Goal: Use online tool/utility: Utilize a website feature to perform a specific function

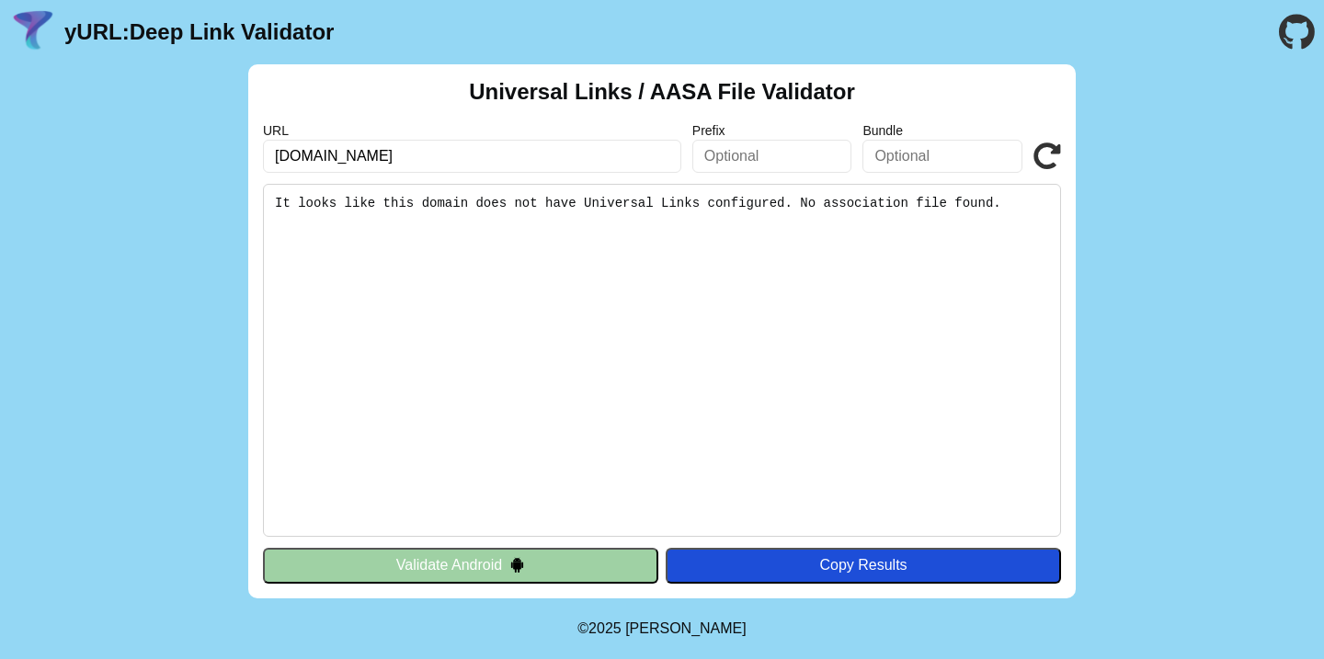
drag, startPoint x: 304, startPoint y: 154, endPoint x: 263, endPoint y: 154, distance: 41.4
click at [263, 154] on input "[DOMAIN_NAME]" at bounding box center [472, 156] width 418 height 33
type input "[DOMAIN_NAME]"
click at [606, 320] on pre "It looks like this domain does not have Universal Links configured. No associat…" at bounding box center [662, 360] width 798 height 353
click at [1031, 144] on div "URL [DOMAIN_NAME] Prefix Bundle Validate" at bounding box center [662, 148] width 798 height 50
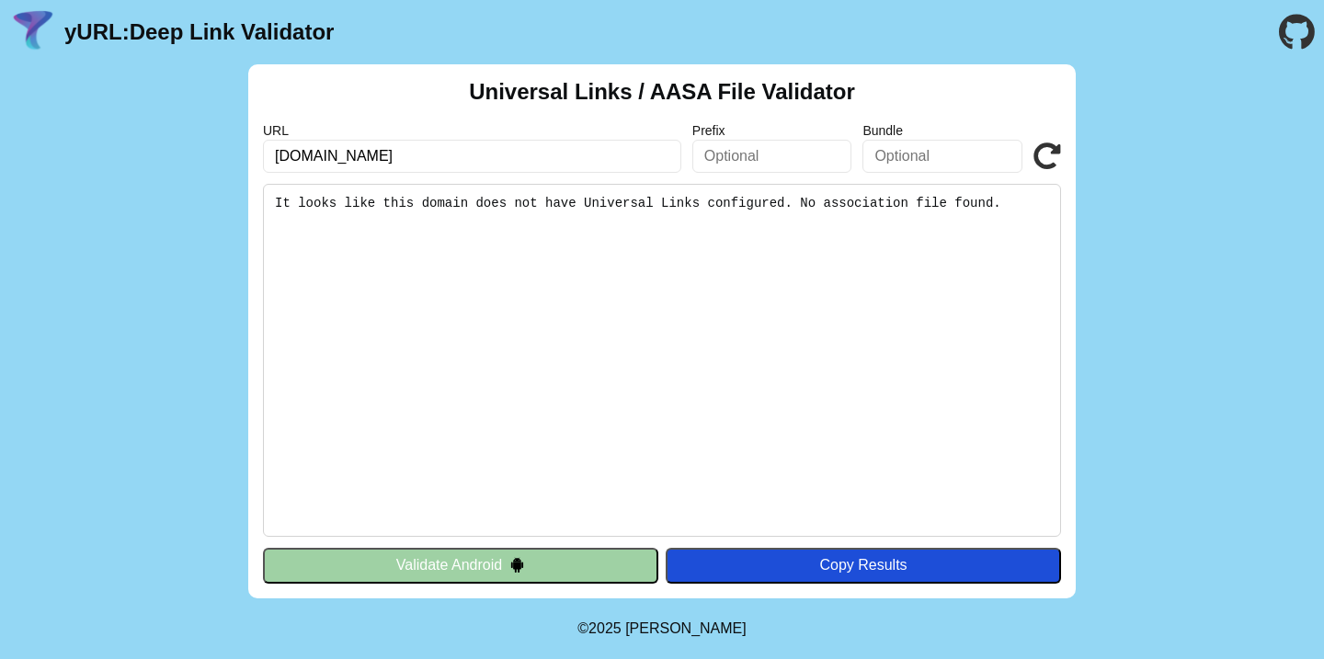
click at [1049, 155] on icon at bounding box center [1048, 157] width 28 height 28
click at [434, 152] on input "[DOMAIN_NAME]" at bounding box center [472, 156] width 418 height 33
type input "[DOMAIN_NAME]"
click at [1050, 143] on icon at bounding box center [1048, 157] width 28 height 28
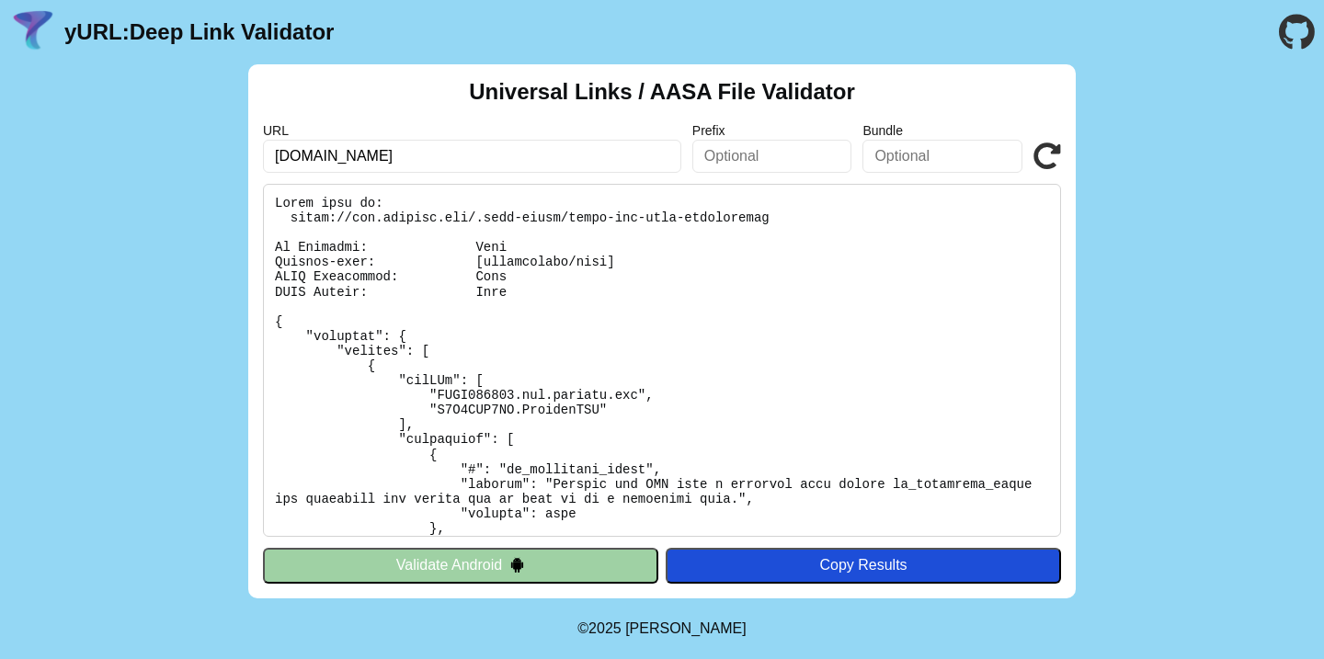
click at [1245, 121] on div "Universal Links / AASA File Validator URL dev.garenta.com Prefix Bundle Validat…" at bounding box center [662, 331] width 1324 height 534
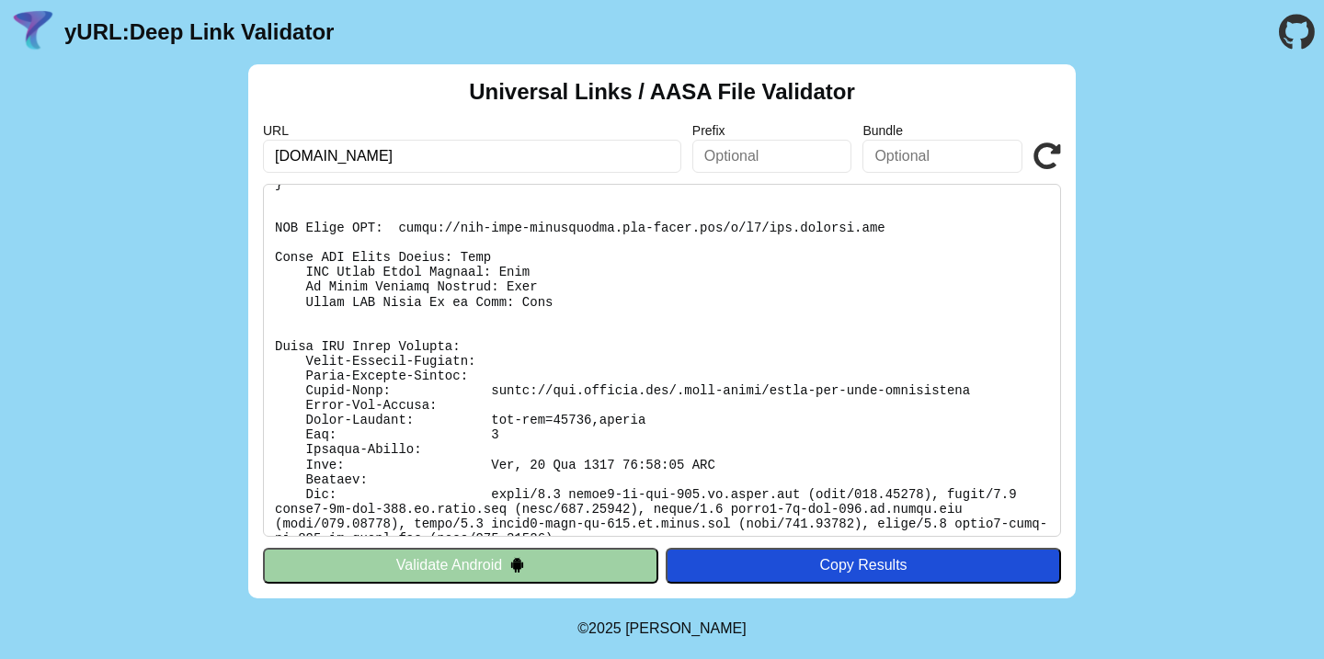
click at [1042, 164] on icon at bounding box center [1048, 157] width 28 height 28
